Goal: Information Seeking & Learning: Check status

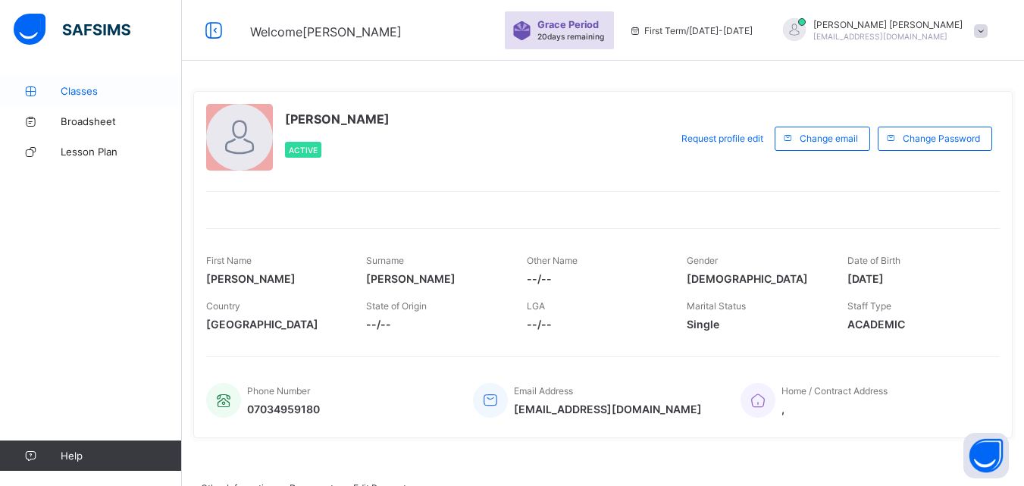
click at [114, 95] on span "Classes" at bounding box center [121, 91] width 121 height 12
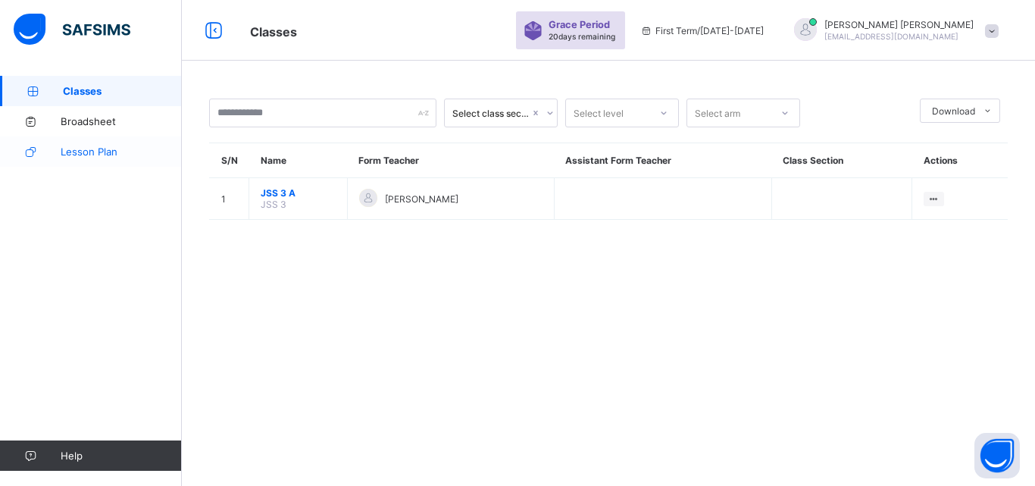
click at [115, 140] on link "Lesson Plan" at bounding box center [91, 151] width 182 height 30
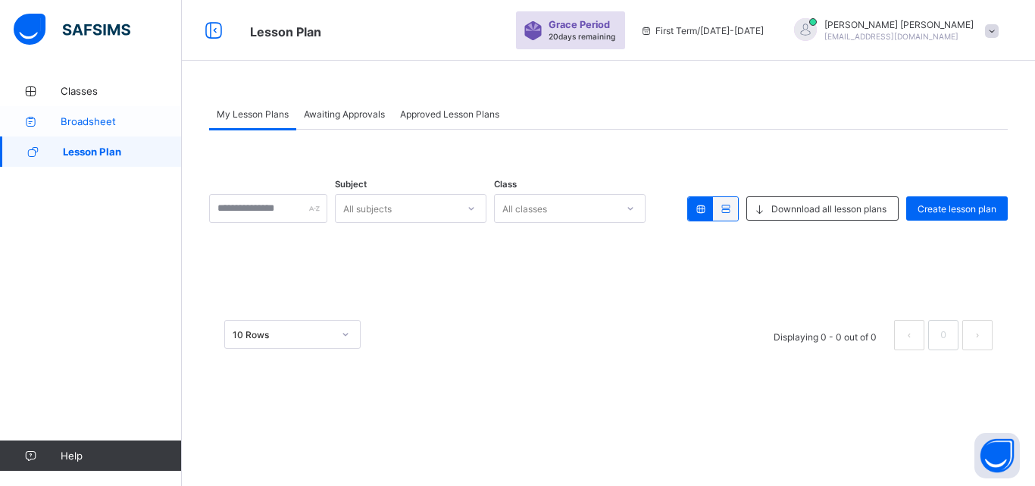
click at [120, 116] on span "Broadsheet" at bounding box center [121, 121] width 121 height 12
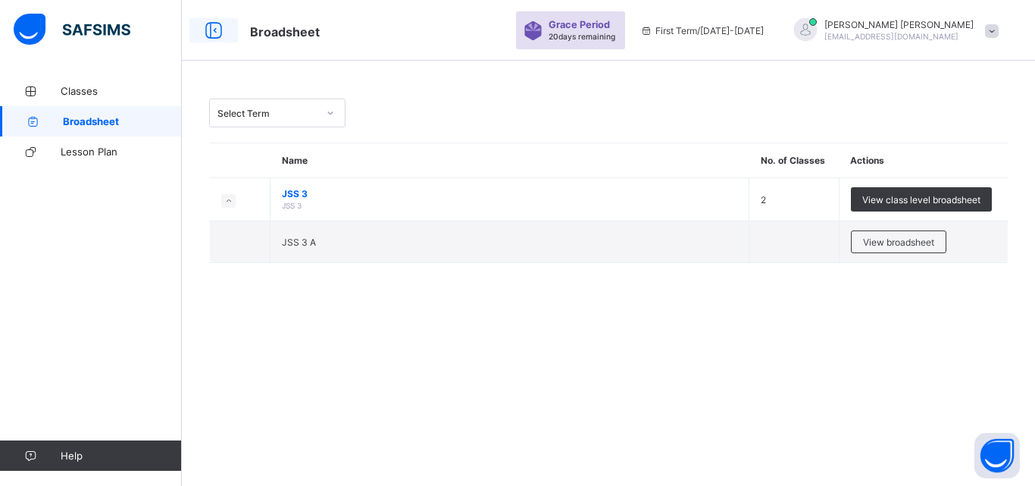
click at [209, 30] on icon at bounding box center [214, 31] width 26 height 22
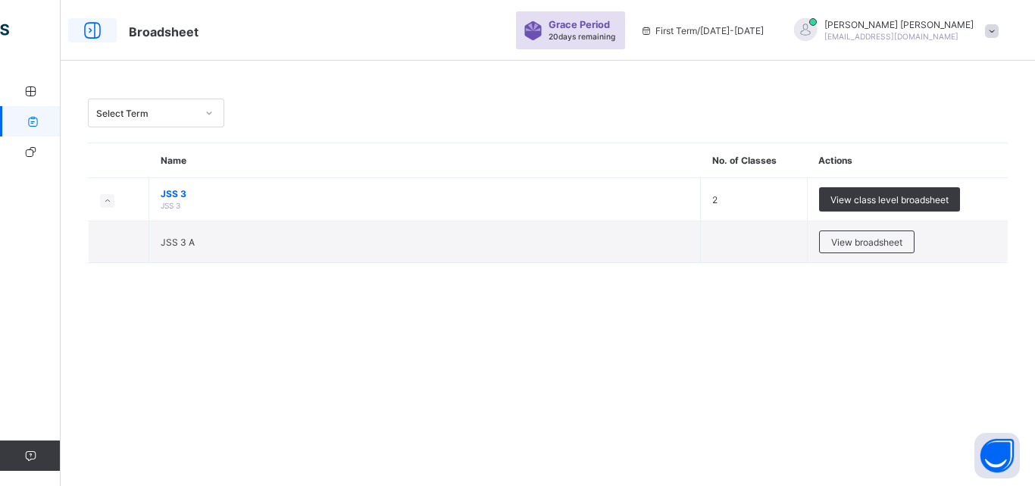
click at [99, 33] on icon at bounding box center [93, 31] width 26 height 22
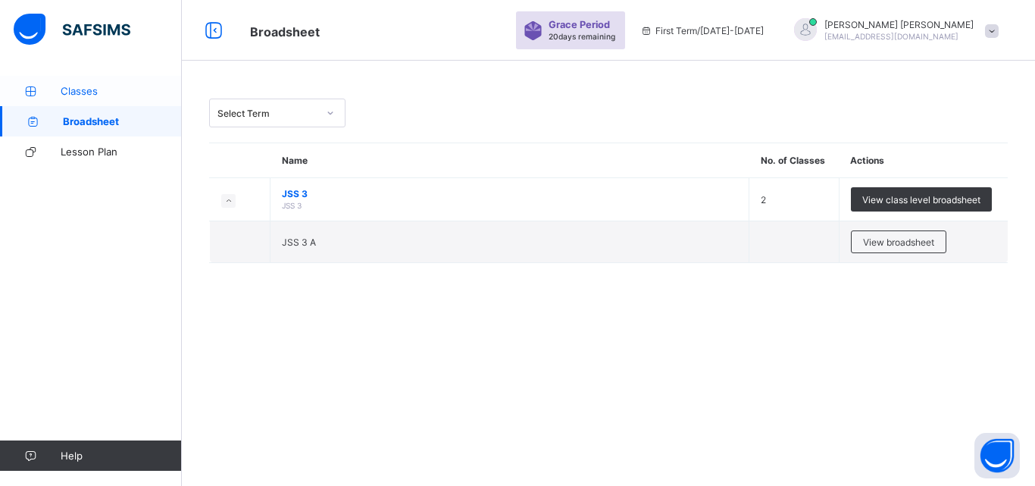
click at [83, 86] on span "Classes" at bounding box center [121, 91] width 121 height 12
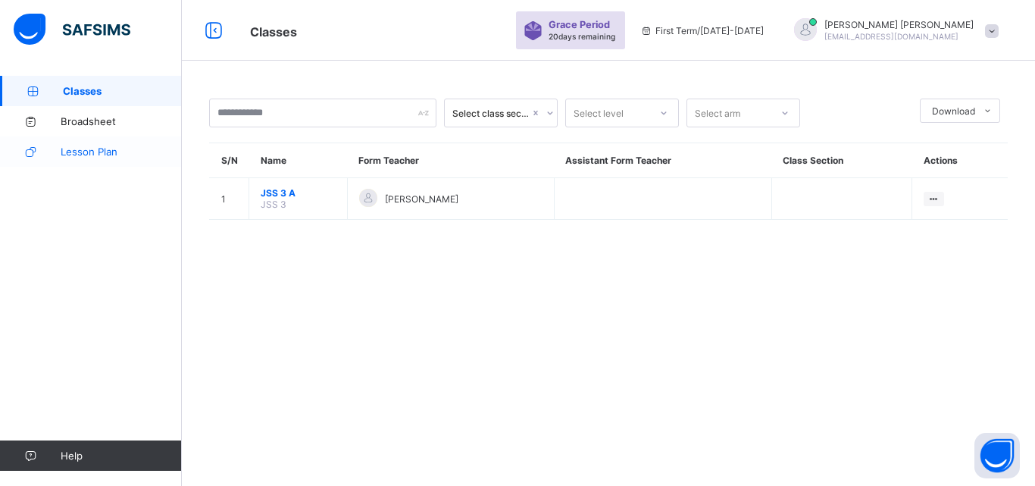
click at [89, 146] on span "Lesson Plan" at bounding box center [121, 152] width 121 height 12
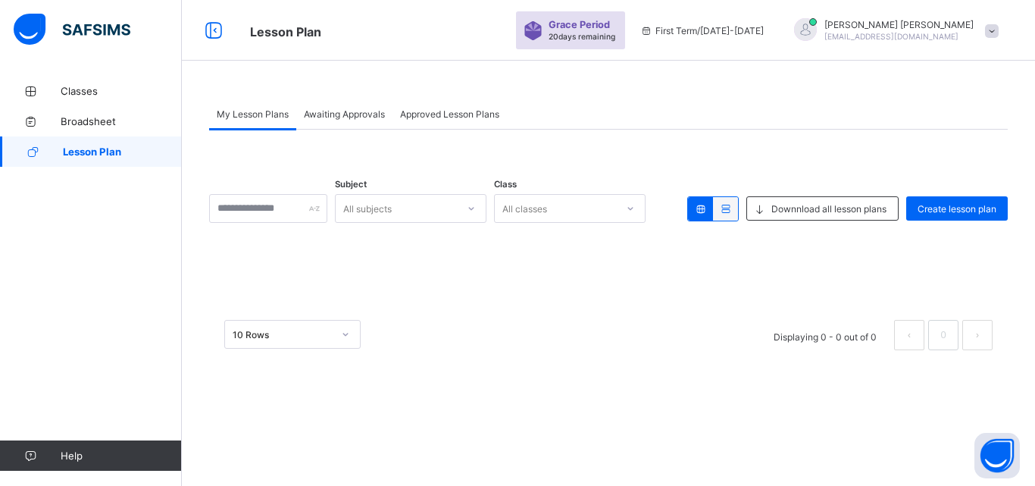
click at [375, 114] on span "Awaiting Approvals" at bounding box center [344, 113] width 81 height 11
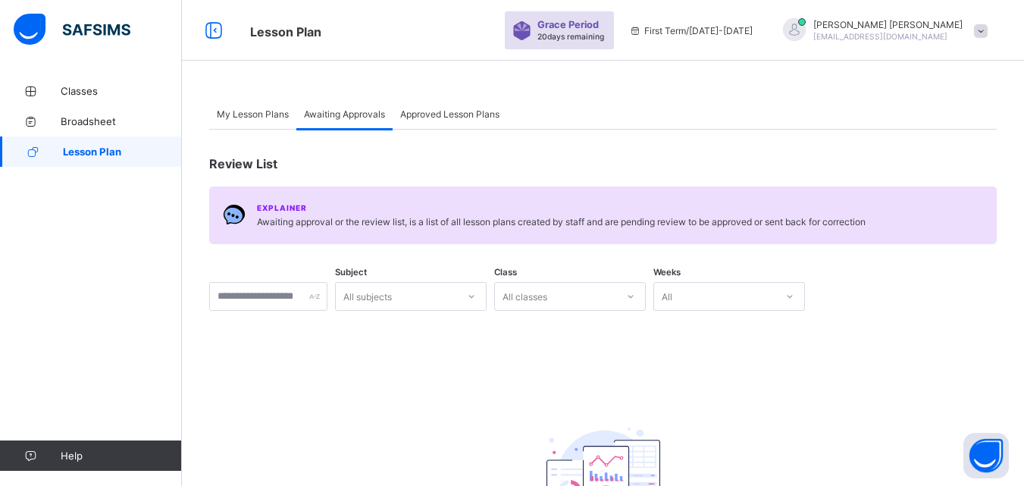
click at [416, 110] on span "Approved Lesson Plans" at bounding box center [449, 113] width 99 height 11
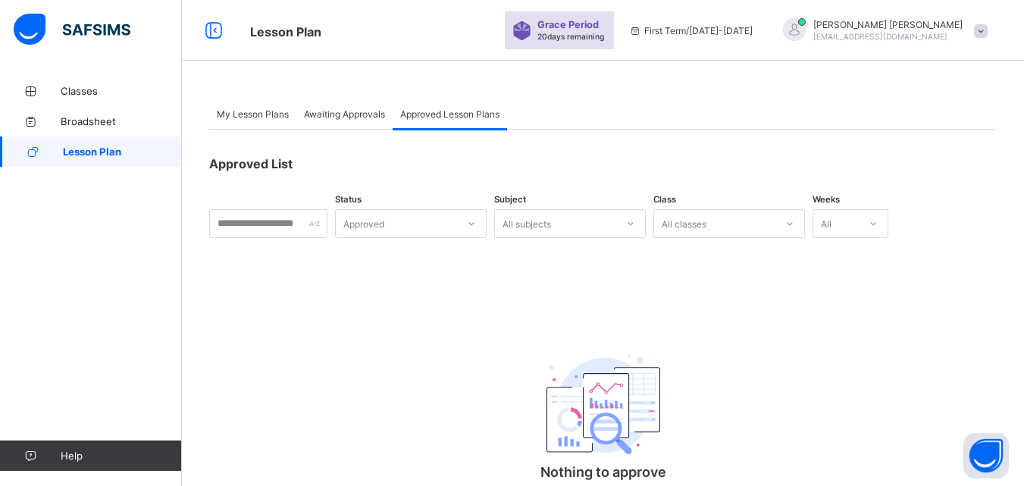
click at [277, 116] on span "My Lesson Plans" at bounding box center [253, 113] width 72 height 11
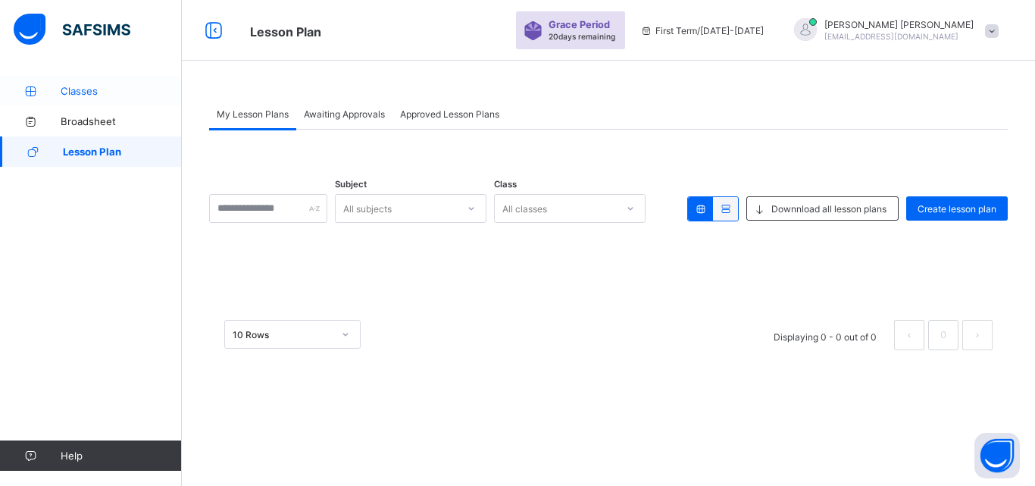
click at [110, 97] on link "Classes" at bounding box center [91, 91] width 182 height 30
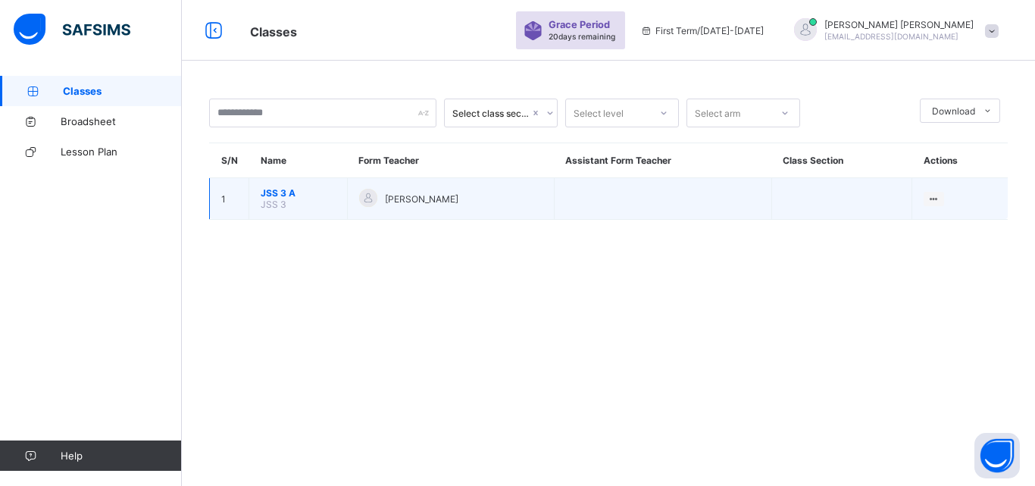
click at [277, 195] on span "JSS 3 A" at bounding box center [298, 192] width 75 height 11
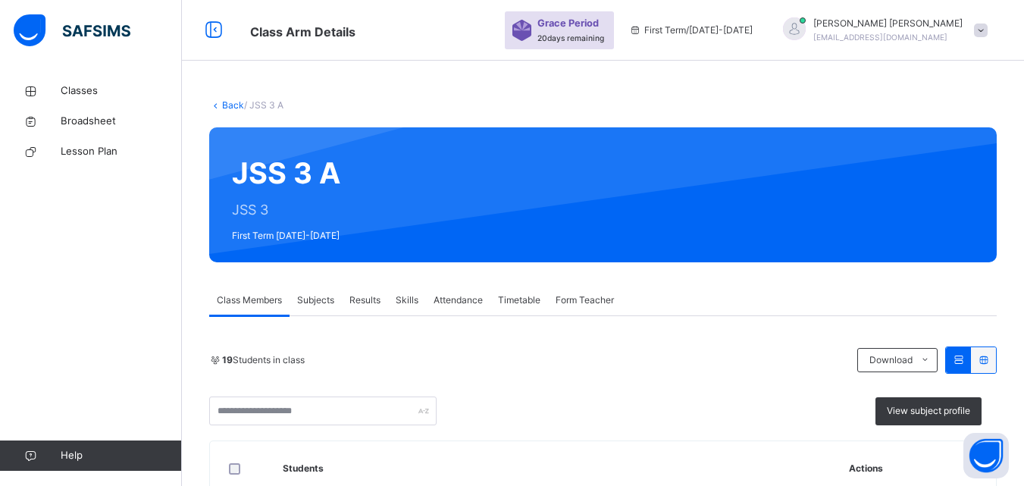
click at [308, 293] on span "Subjects" at bounding box center [315, 300] width 37 height 14
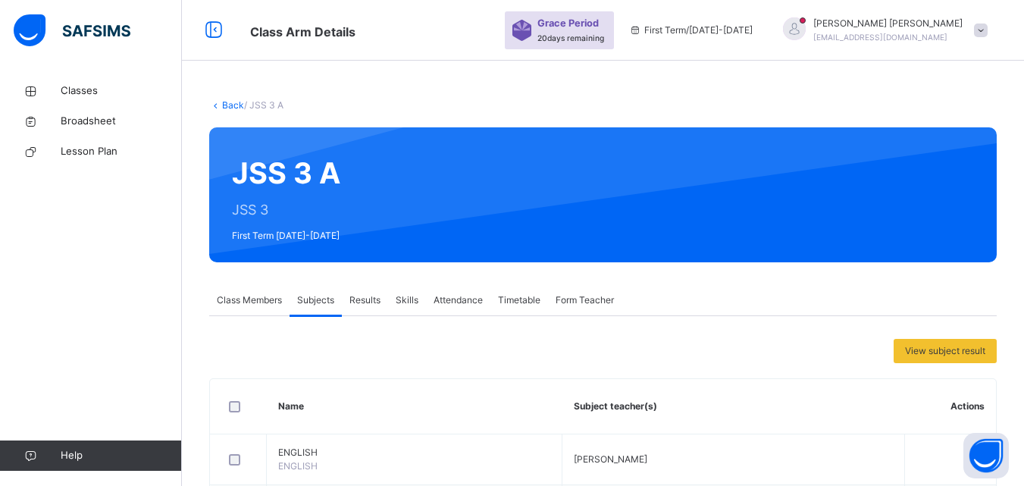
click at [376, 297] on span "Results" at bounding box center [364, 300] width 31 height 14
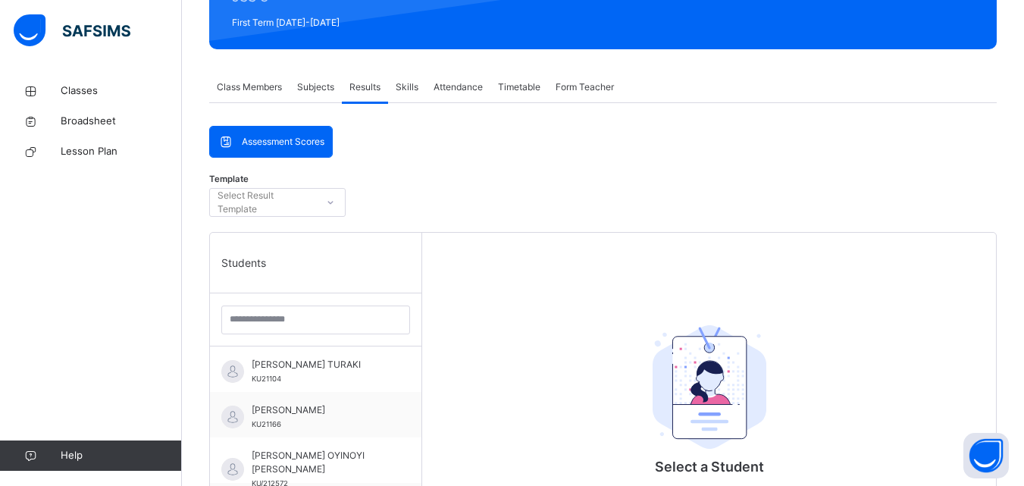
scroll to position [333, 0]
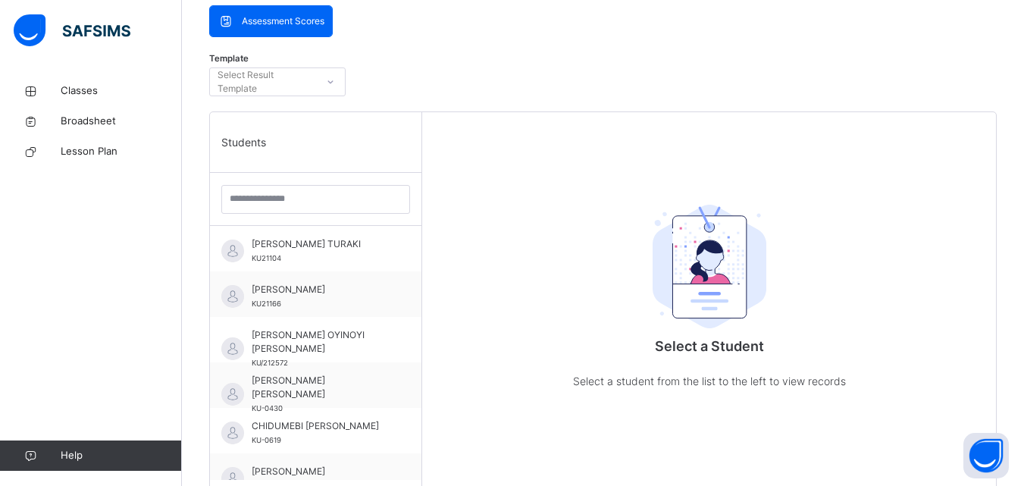
click at [308, 14] on div "Assessment Scores" at bounding box center [271, 21] width 122 height 30
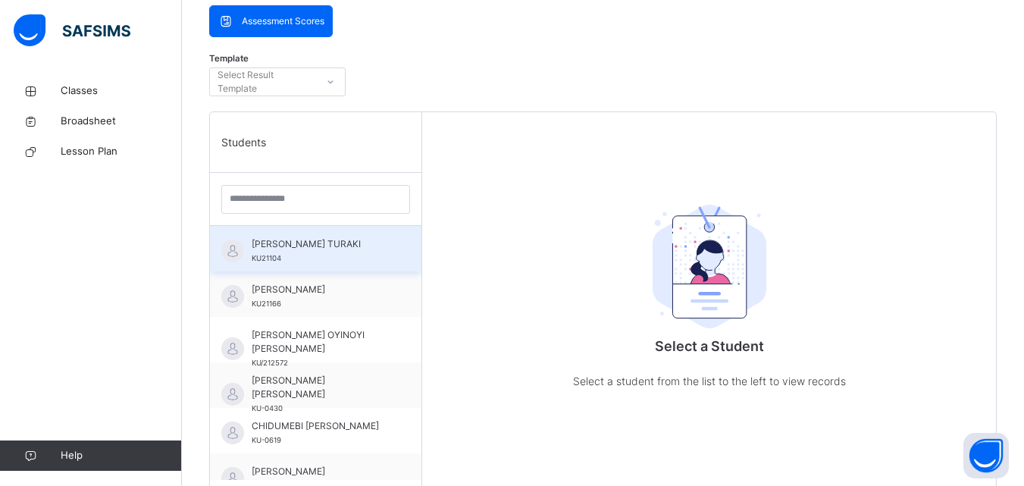
click at [314, 247] on span "[PERSON_NAME] TURAKI" at bounding box center [320, 244] width 136 height 14
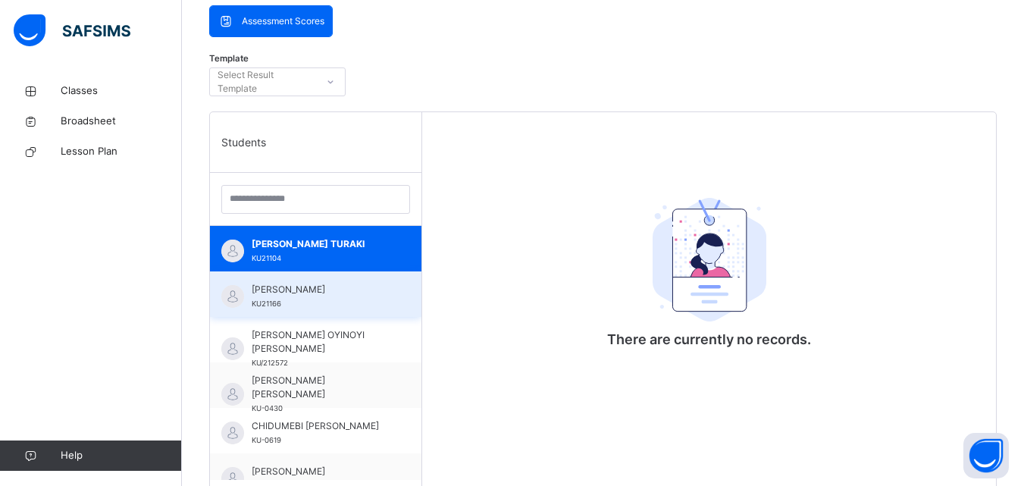
click at [312, 294] on span "[PERSON_NAME]" at bounding box center [320, 290] width 136 height 14
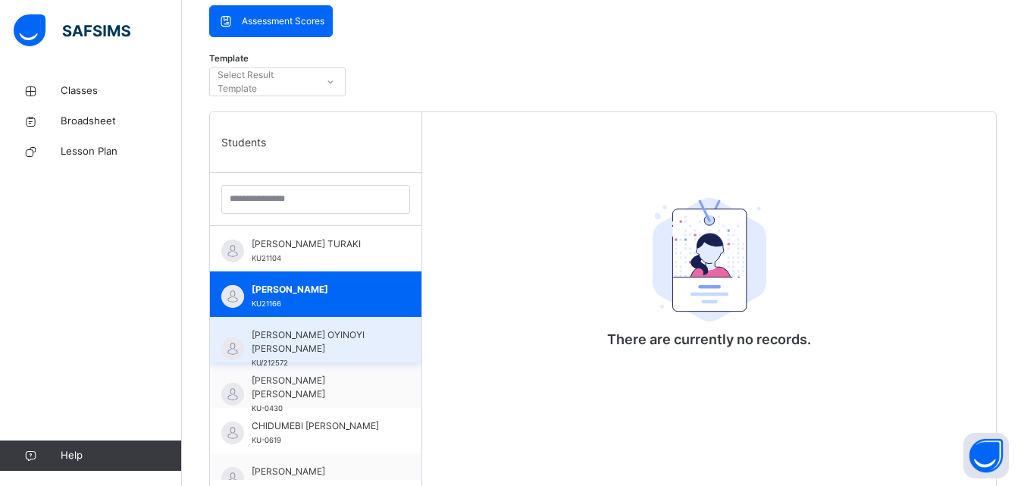
click at [312, 337] on span "[PERSON_NAME] OYINOYI [PERSON_NAME]" at bounding box center [320, 341] width 136 height 27
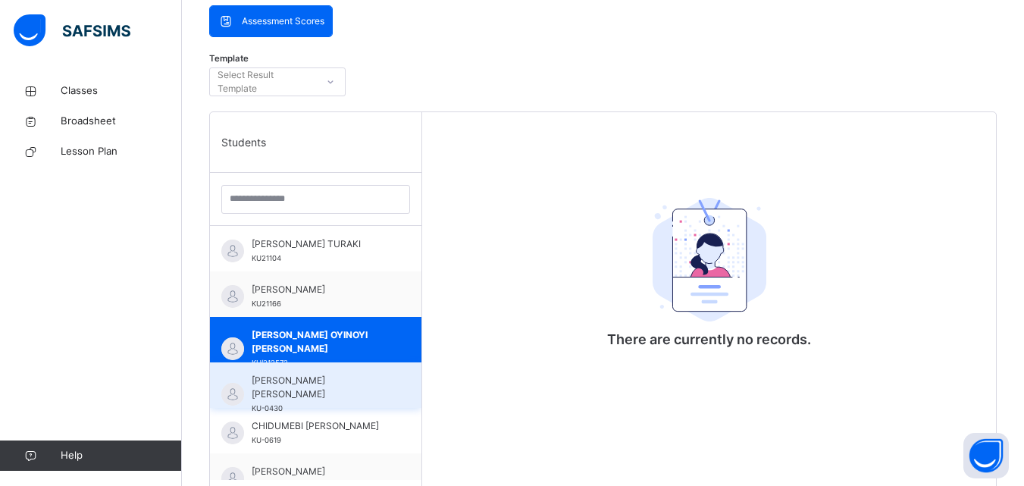
click at [312, 374] on span "[PERSON_NAME] [PERSON_NAME]" at bounding box center [320, 387] width 136 height 27
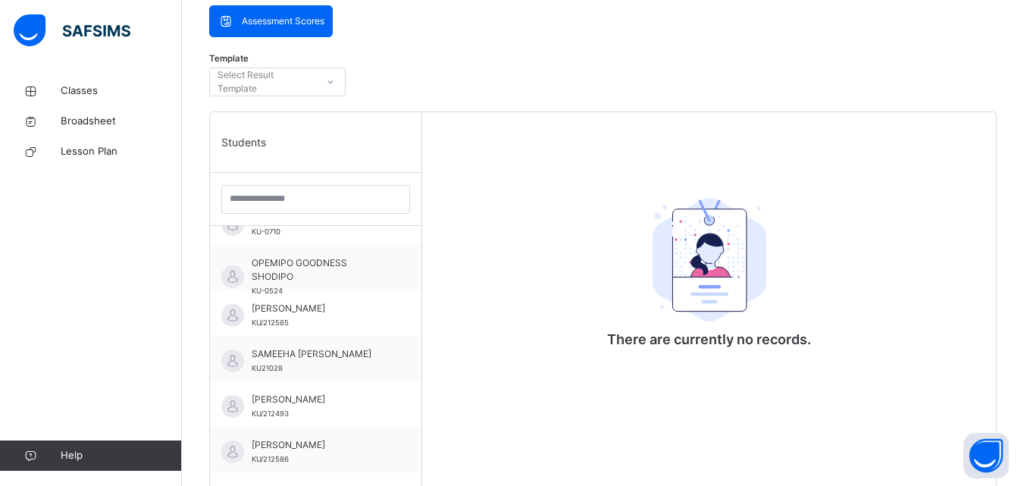
scroll to position [610, 0]
